Goal: Complete application form: Complete application form

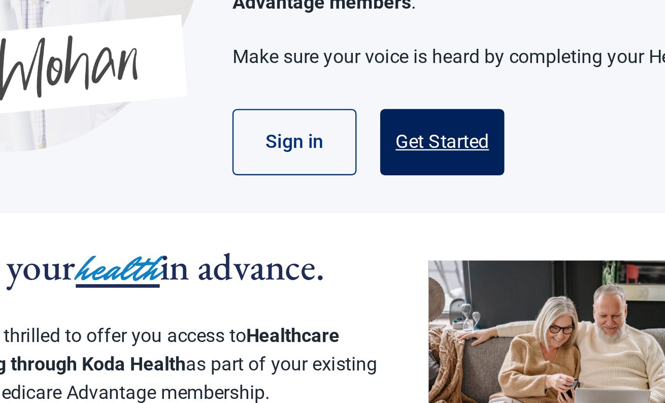
click at [357, 215] on button "Get Started" at bounding box center [383, 229] width 53 height 28
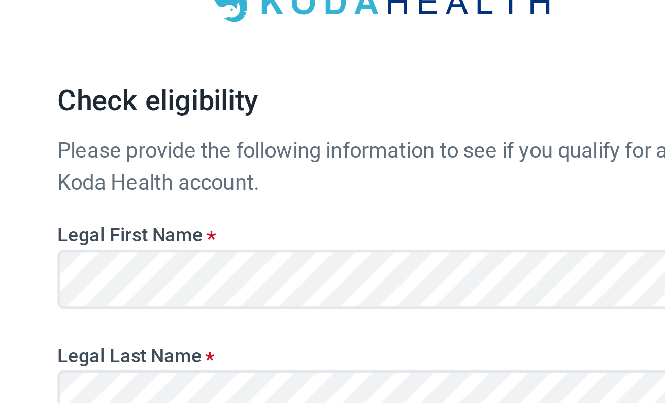
scroll to position [55, 0]
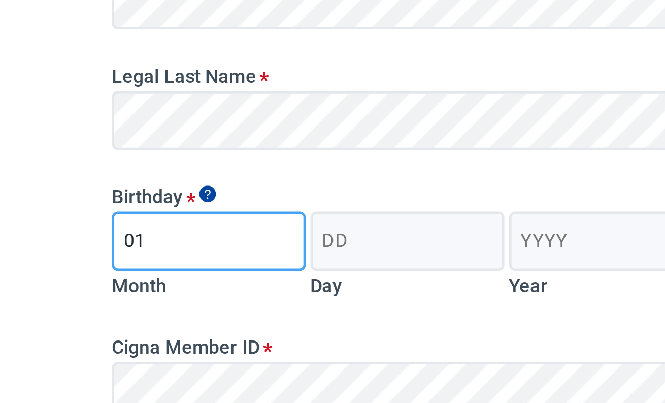
type input "01"
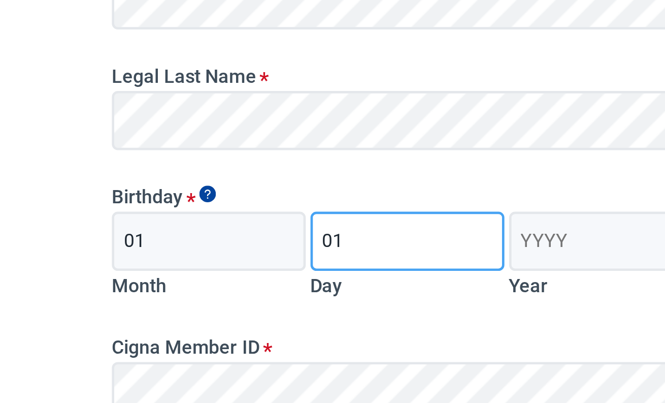
type input "01"
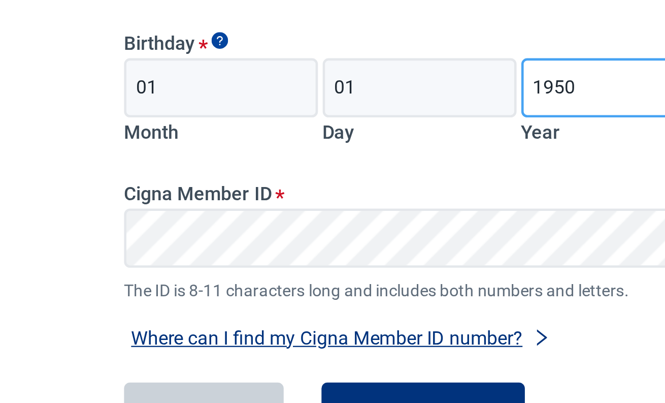
type input "1950"
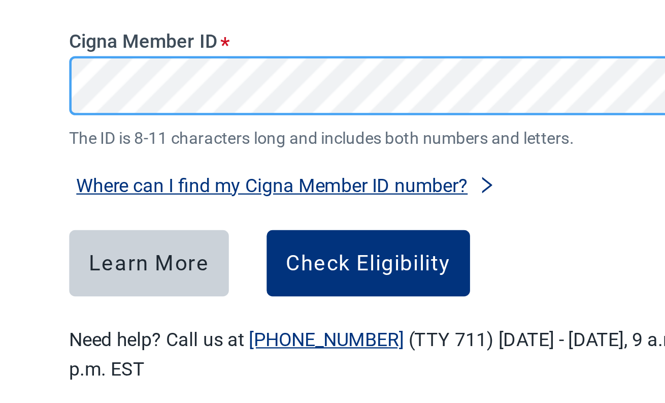
scroll to position [101, 0]
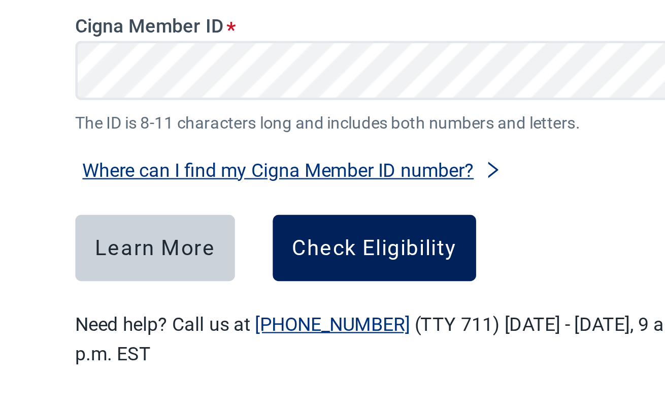
click at [285, 331] on div "Check Eligibility" at bounding box center [320, 336] width 71 height 10
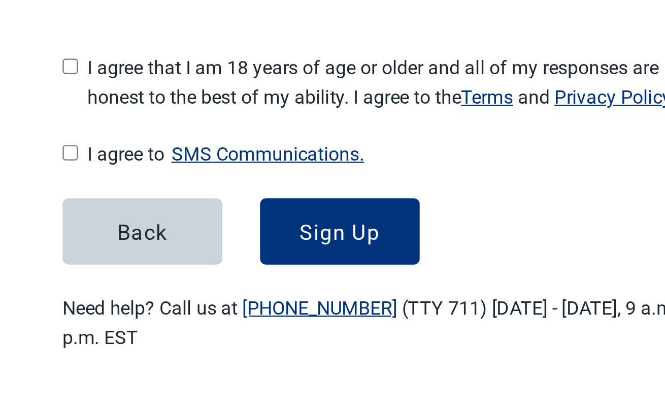
scroll to position [118, 0]
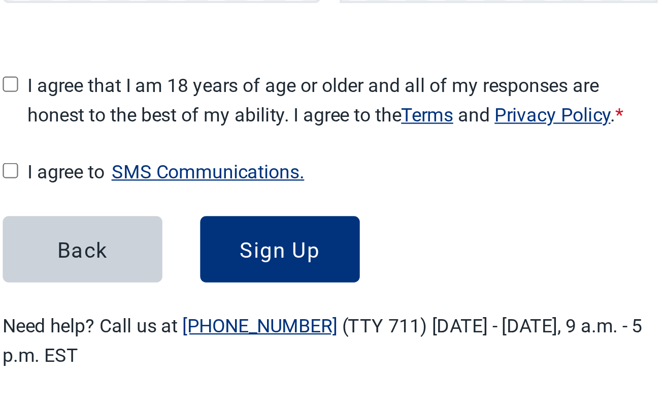
click at [236, 289] on button "SMS Communications." at bounding box center [280, 296] width 89 height 14
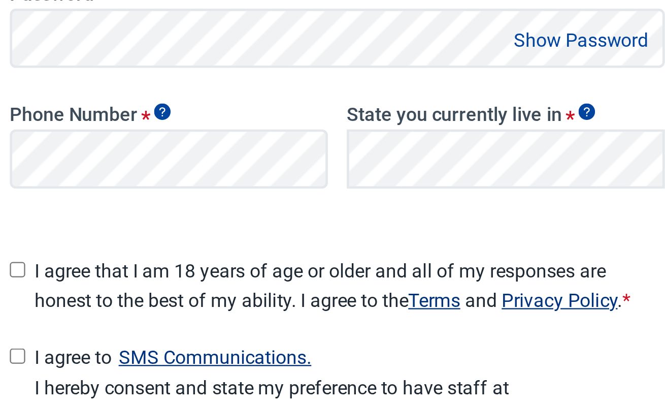
scroll to position [31, 0]
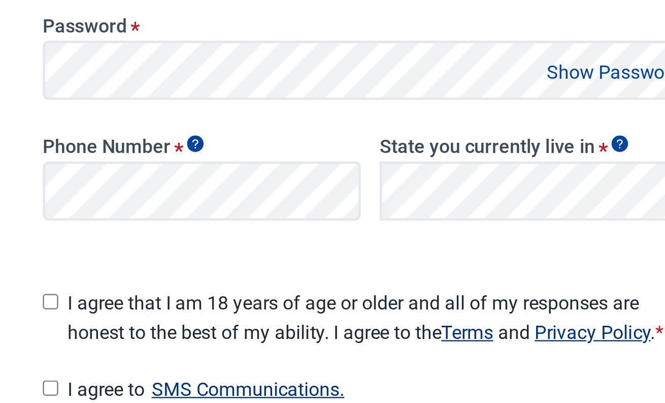
click at [405, 239] on button "Show Password" at bounding box center [437, 246] width 64 height 14
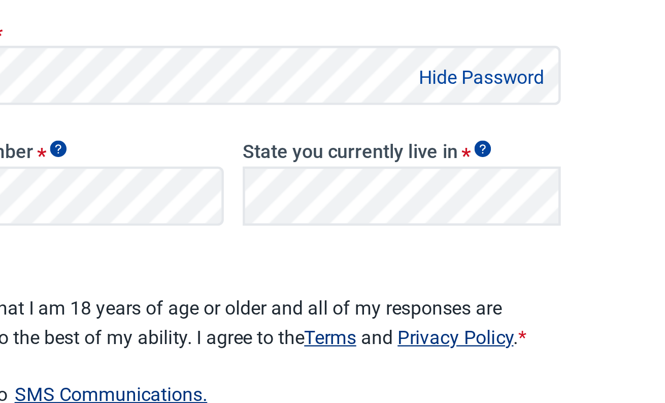
click at [409, 239] on button "Hide Password" at bounding box center [439, 246] width 60 height 14
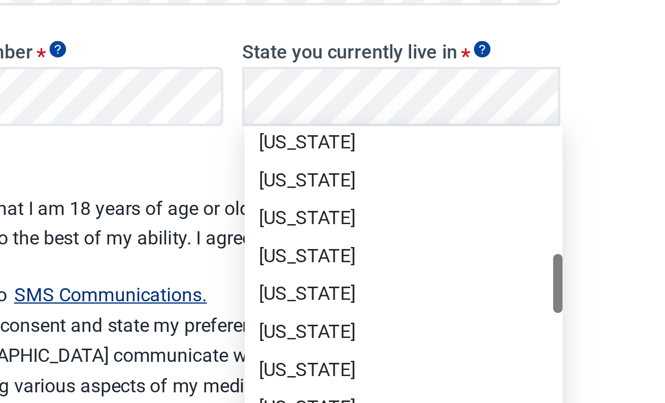
scroll to position [307, 0]
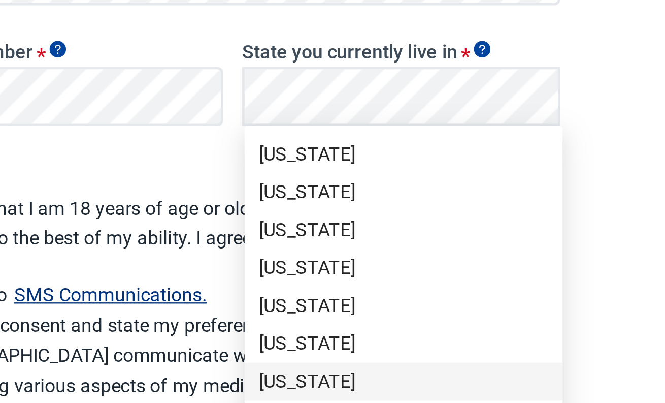
click at [344, 388] on div "[US_STATE]" at bounding box center [406, 393] width 124 height 11
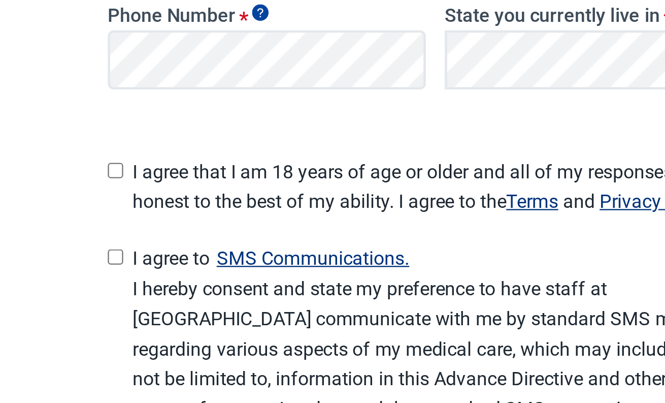
scroll to position [77, 0]
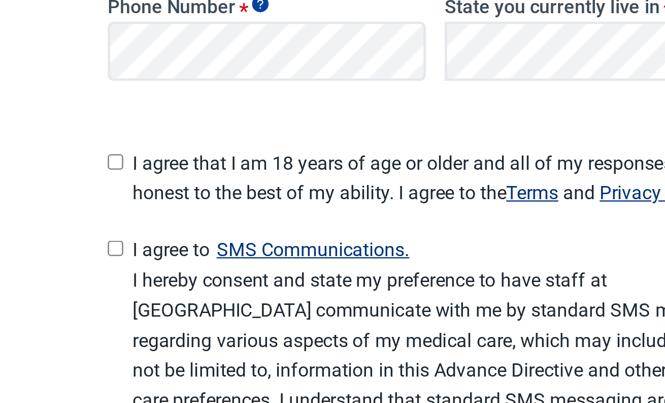
click at [192, 296] on input "I agree that I am 18 years of age or older and all of my responses are honest t…" at bounding box center [195, 299] width 7 height 7
checkbox input "true"
click at [192, 333] on input "I agree to SMS Communications." at bounding box center [195, 336] width 7 height 7
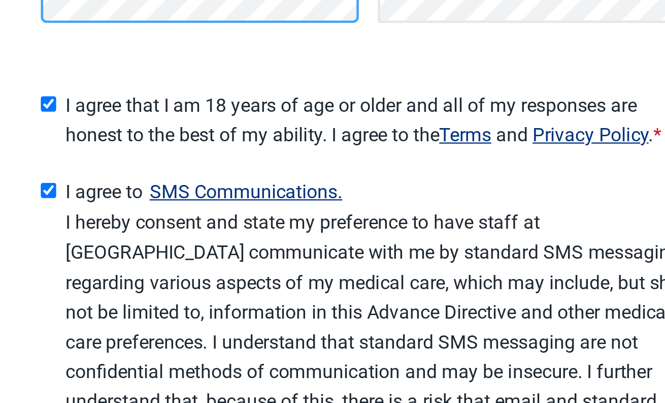
scroll to position [102, 0]
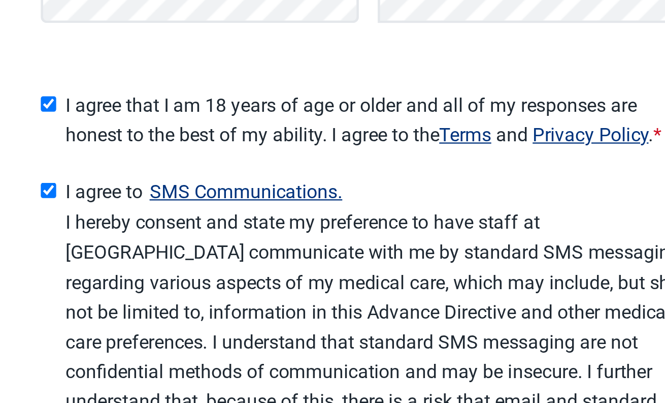
click at [192, 308] on input "I agree to SMS Communications." at bounding box center [195, 311] width 7 height 7
checkbox input "false"
click at [192, 271] on input "I agree that I am 18 years of age or older and all of my responses are honest t…" at bounding box center [195, 274] width 7 height 7
checkbox input "false"
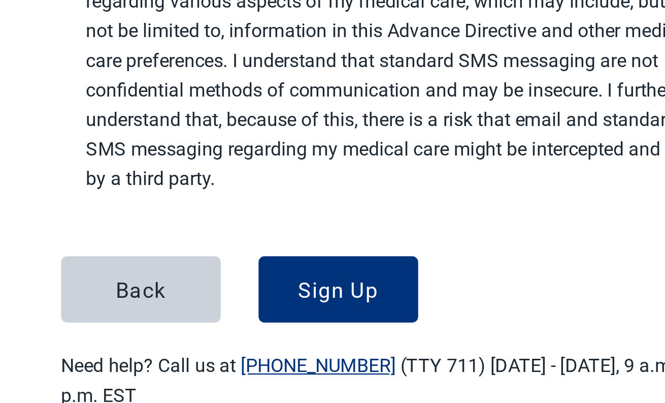
scroll to position [225, 0]
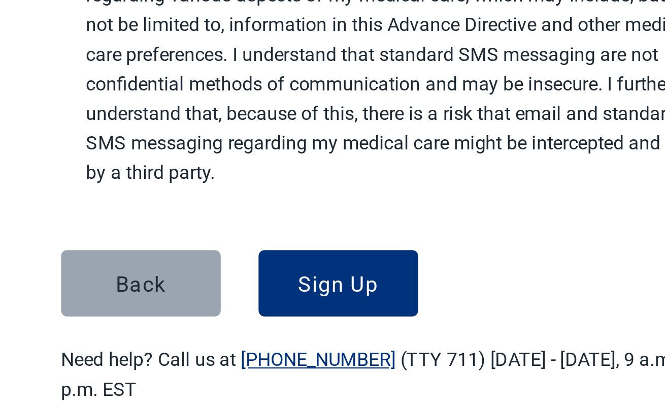
click at [215, 346] on div "Back" at bounding box center [226, 351] width 22 height 10
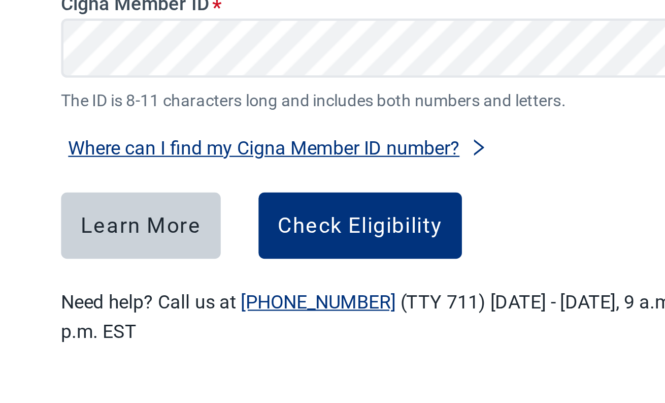
scroll to position [111, 0]
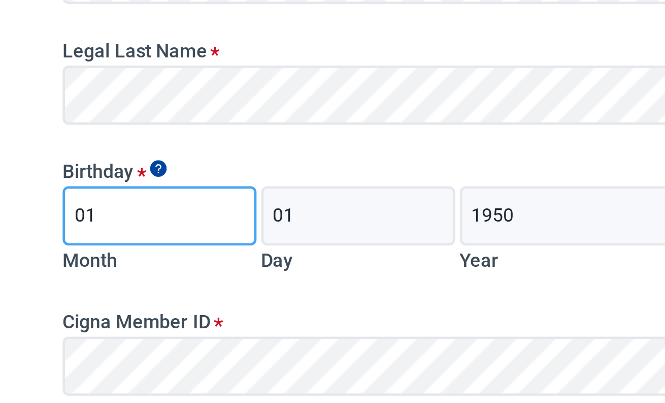
type input "0"
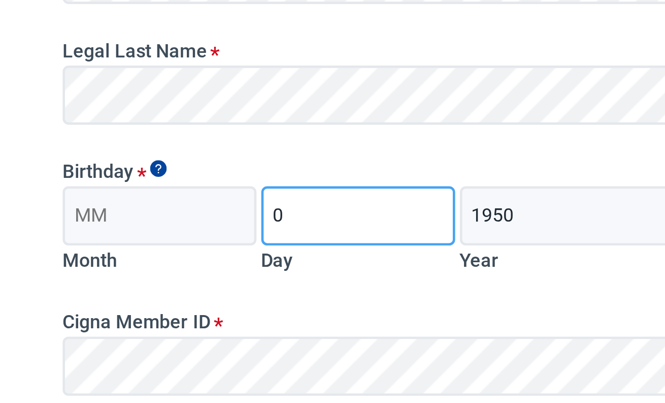
type input "0"
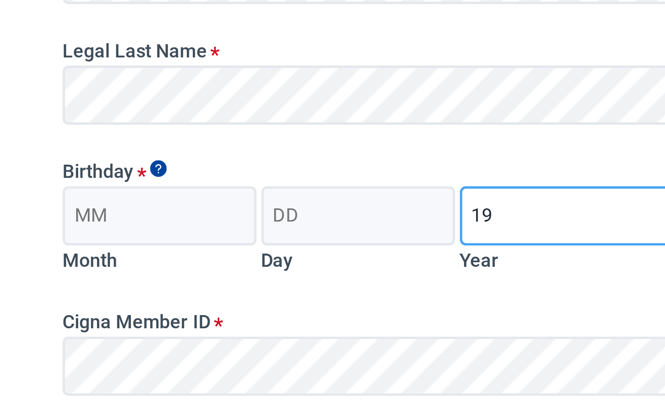
type input "1"
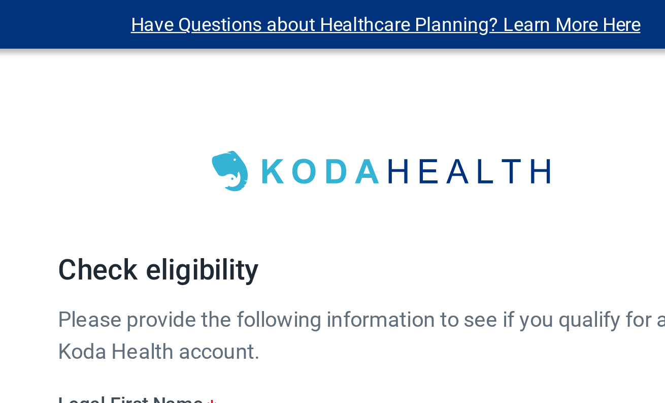
scroll to position [0, 0]
